Goal: Transaction & Acquisition: Purchase product/service

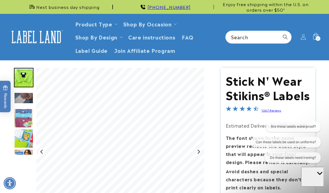
click at [317, 36] on span "1" at bounding box center [317, 38] width 1 height 5
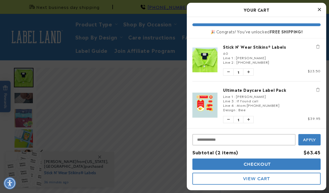
click at [319, 11] on icon "Close Cart" at bounding box center [318, 9] width 3 height 5
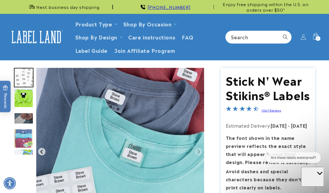
scroll to position [326, 0]
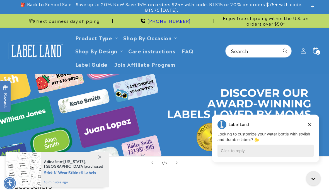
click at [315, 52] on div "2 2 items" at bounding box center [317, 52] width 5 height 5
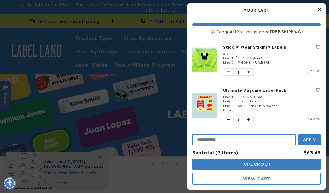
click at [201, 138] on input "Input Discount" at bounding box center [243, 139] width 103 height 11
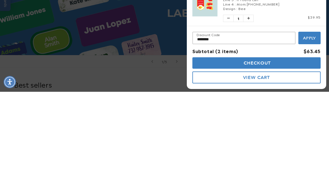
click at [311, 137] on span "Apply" at bounding box center [309, 139] width 13 height 5
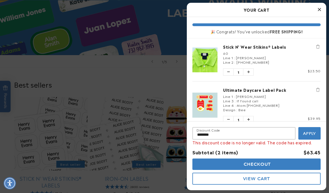
click at [155, 38] on div at bounding box center [164, 96] width 329 height 193
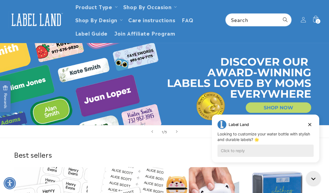
scroll to position [0, 0]
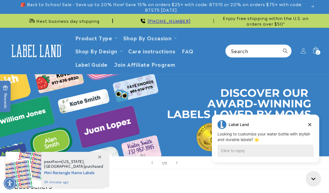
click at [316, 50] on div "2 2 items" at bounding box center [317, 52] width 5 height 5
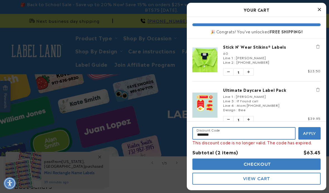
click at [227, 134] on input "********" at bounding box center [243, 133] width 103 height 13
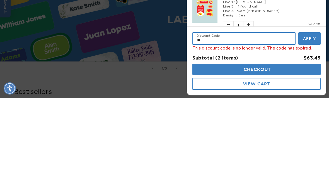
type input "*"
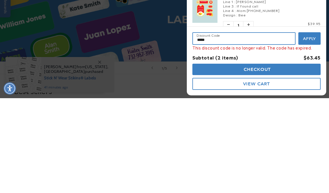
type input "*****"
click at [311, 131] on span "Apply" at bounding box center [309, 133] width 13 height 5
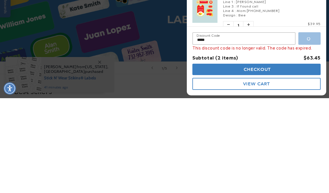
scroll to position [95, 0]
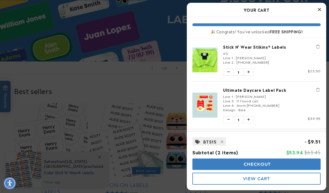
click at [259, 163] on span "Checkout" at bounding box center [256, 164] width 29 height 5
